Goal: Task Accomplishment & Management: Use online tool/utility

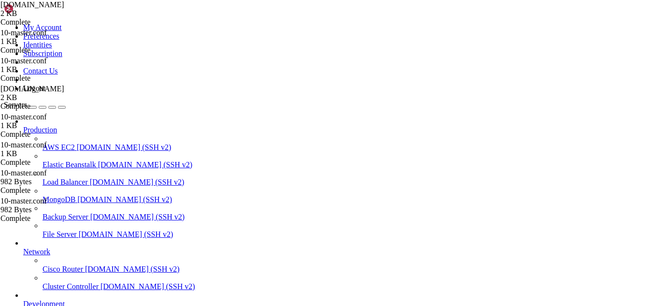
drag, startPoint x: 125, startPoint y: 824, endPoint x: 119, endPoint y: 825, distance: 5.9
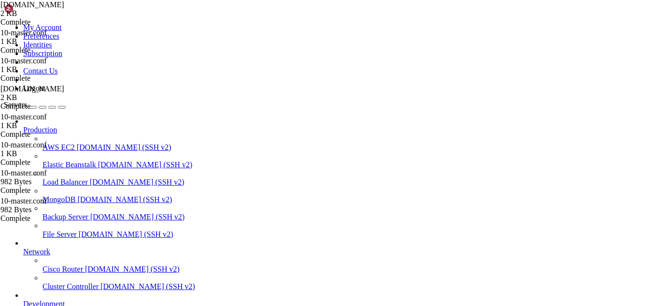
drag, startPoint x: 280, startPoint y: 34, endPoint x: 142, endPoint y: 31, distance: 138.8
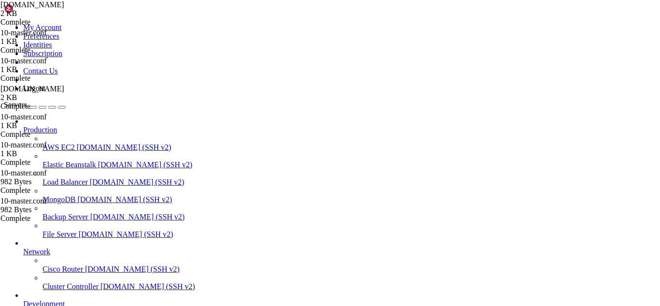
paste input "nano /usr/local/cwp/php71/php.ini"
type input "/usr/local/cwp/php71/"
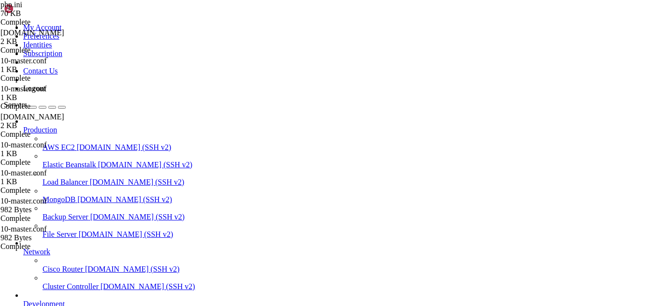
scroll to position [4564, 0]
type input "upload_max"
type textarea "upload_max_filesize = 3000M"
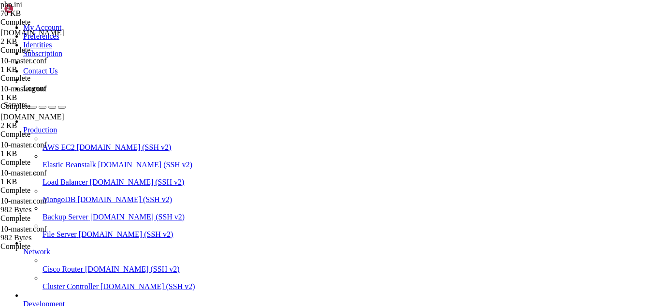
drag, startPoint x: 538, startPoint y: 58, endPoint x: 480, endPoint y: 60, distance: 57.5
type input "500"
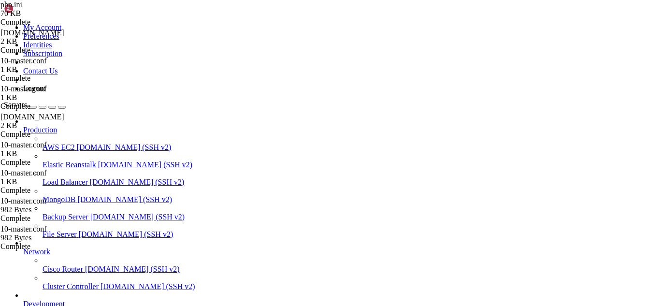
scroll to position [0, 5]
type textarea "post_max_size = 5000M"
drag, startPoint x: 570, startPoint y: 56, endPoint x: 483, endPoint y: 62, distance: 87.2
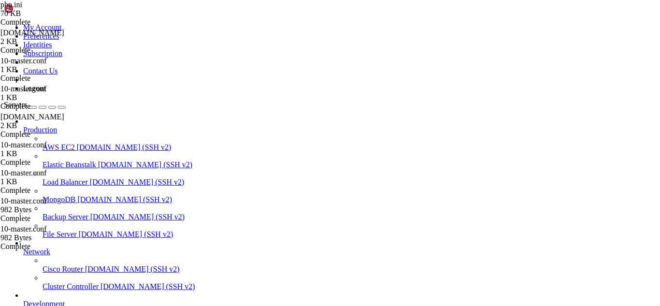
type input "300"
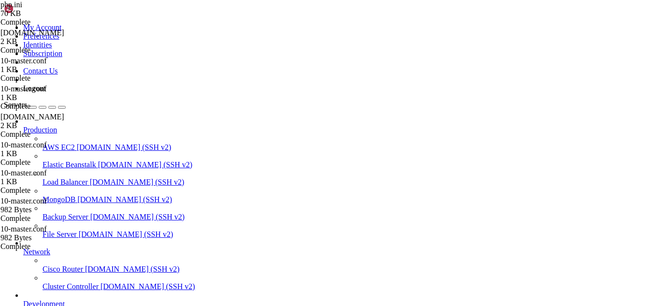
type textarea "max_input_time 600"
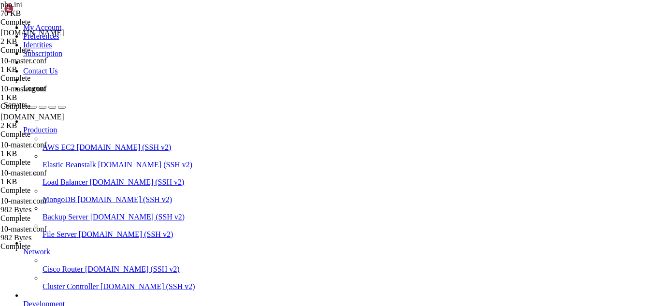
drag, startPoint x: 241, startPoint y: 34, endPoint x: 126, endPoint y: 36, distance: 115.1
paste input "srv/conf/c"
type input "/usr/local/cwpsrv/conf/"
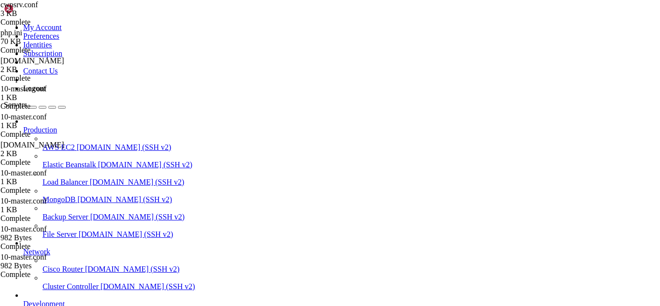
scroll to position [4, 0]
type textarea "client_max_body_size 5000M;"
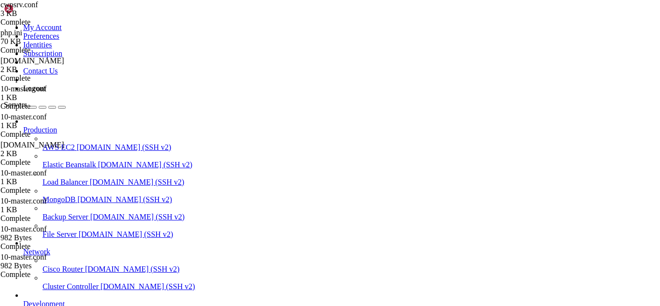
scroll to position [0, 0]
drag, startPoint x: 97, startPoint y: 834, endPoint x: 90, endPoint y: 832, distance: 6.4
